Goal: Information Seeking & Learning: Find specific fact

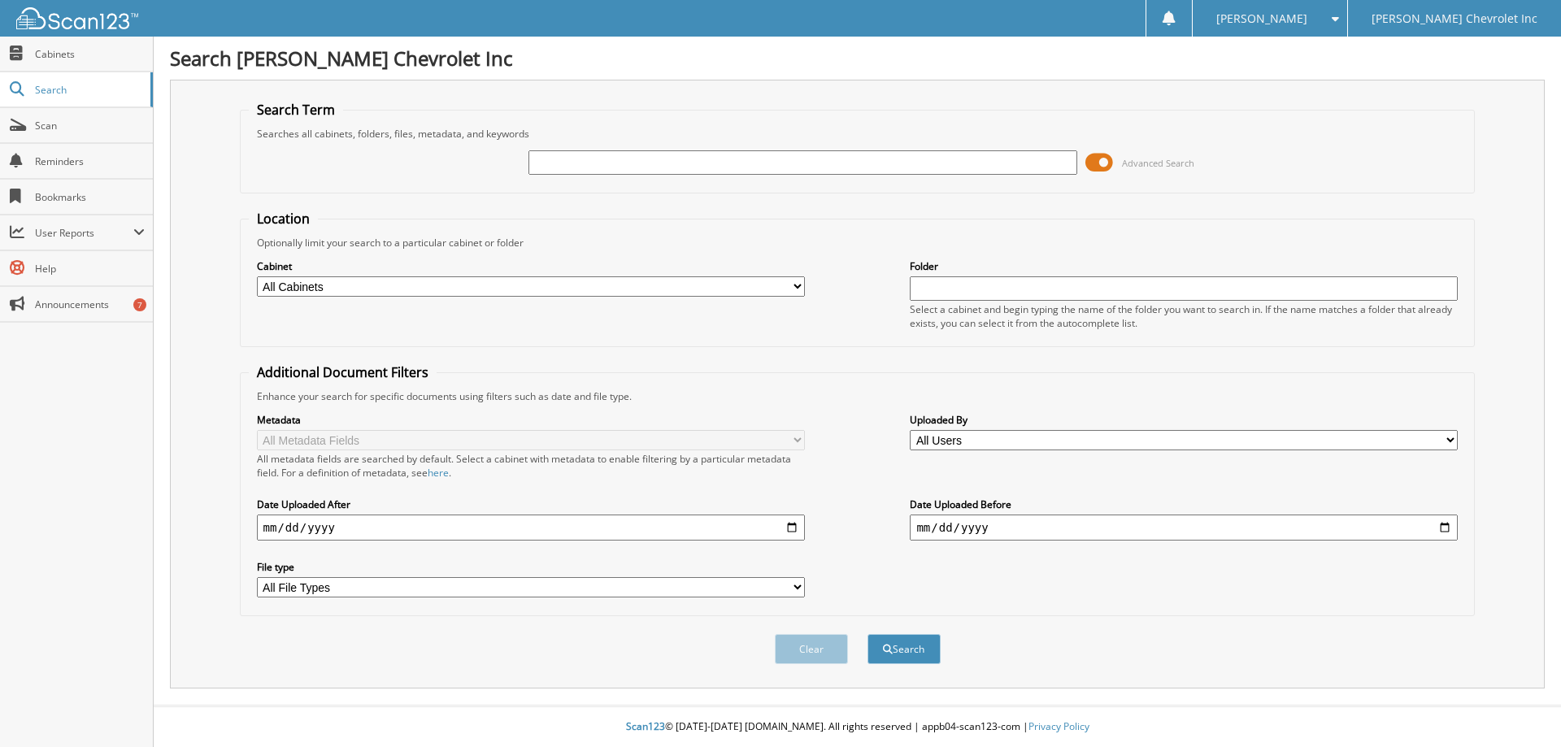
click at [601, 162] on input "text" at bounding box center [803, 162] width 548 height 24
type input "69574"
click at [868, 634] on button "Search" at bounding box center [904, 649] width 73 height 30
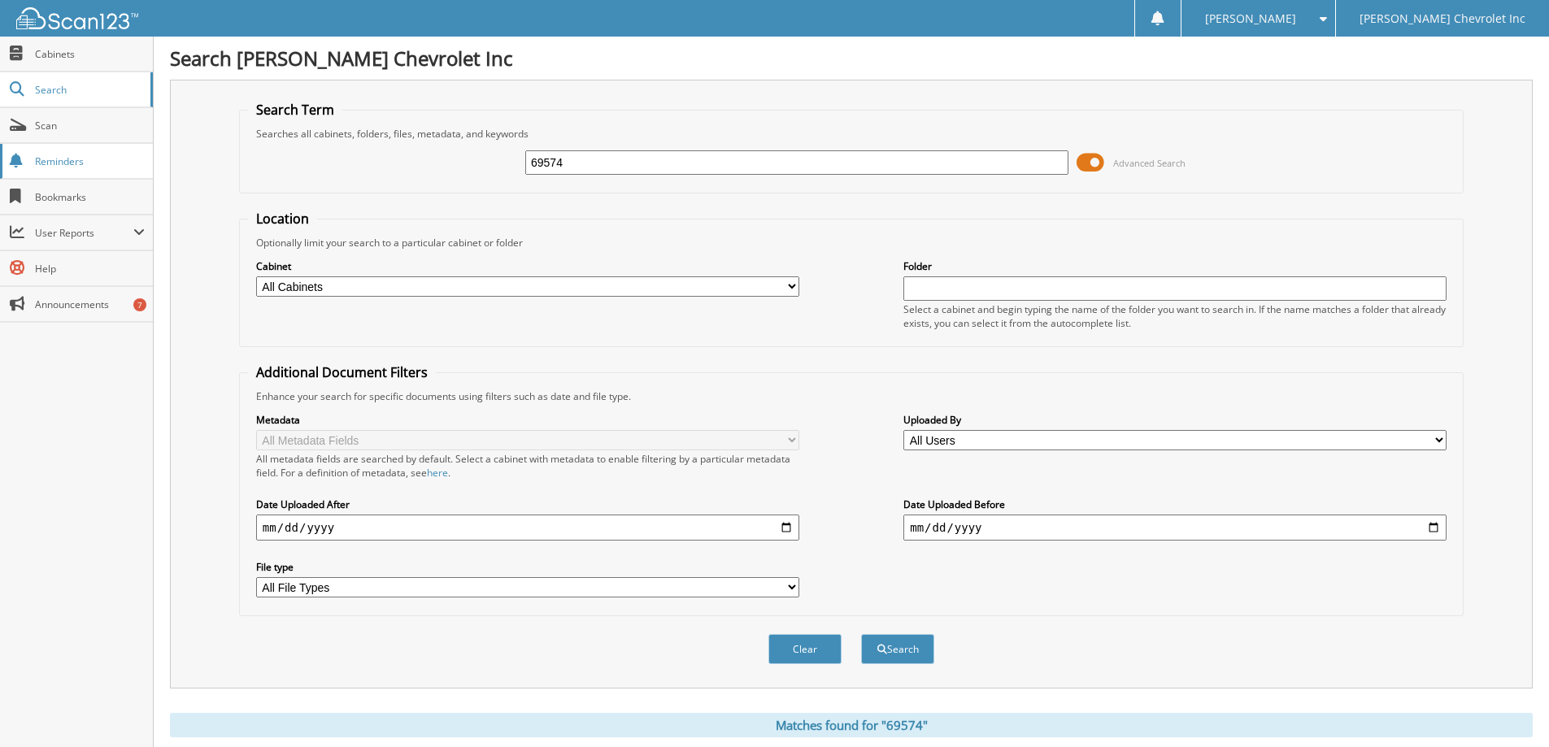
drag, startPoint x: 397, startPoint y: 181, endPoint x: 0, endPoint y: 163, distance: 397.3
type input "STROBELL"
click at [861, 634] on button "Search" at bounding box center [897, 649] width 73 height 30
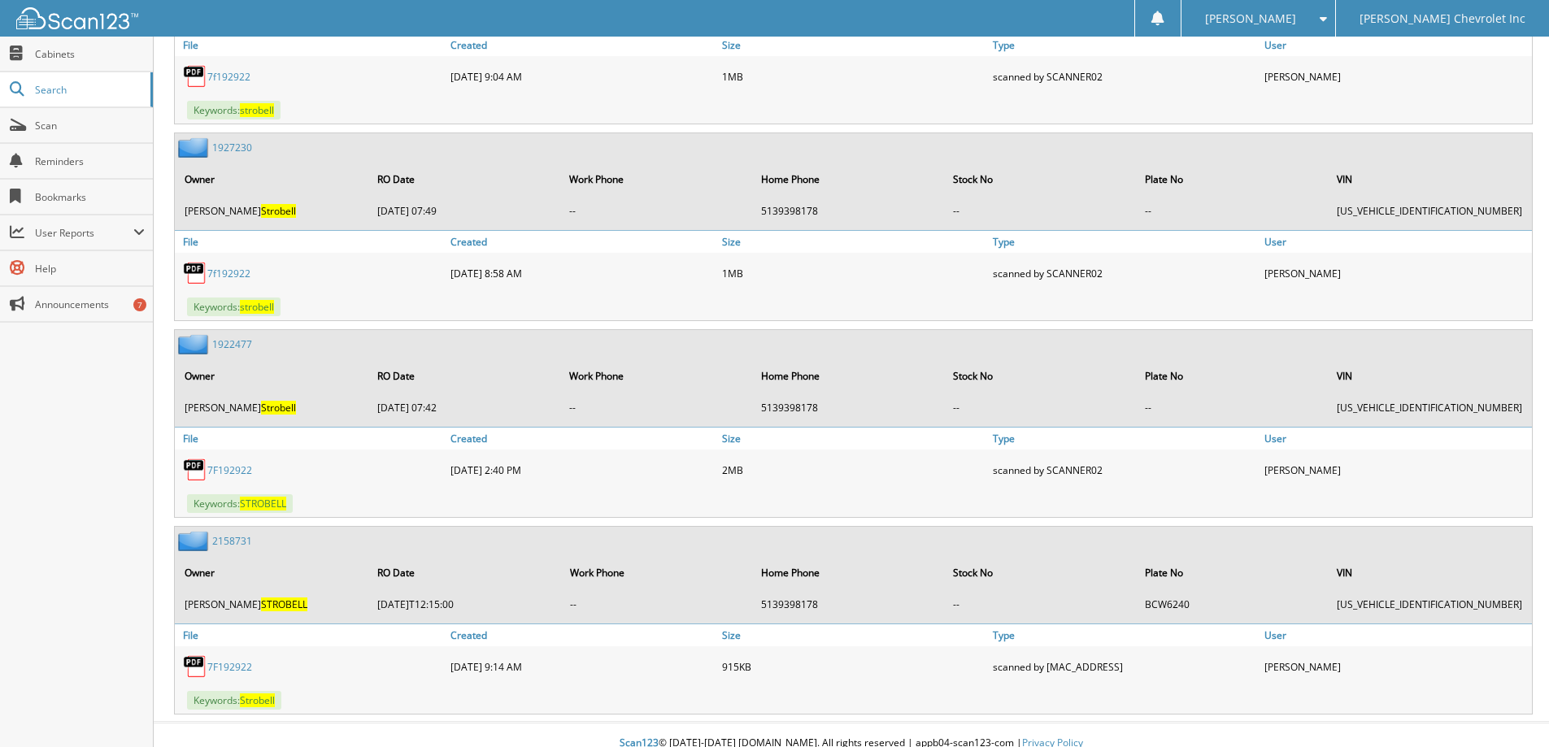
scroll to position [1498, 0]
